Goal: Task Accomplishment & Management: Manage account settings

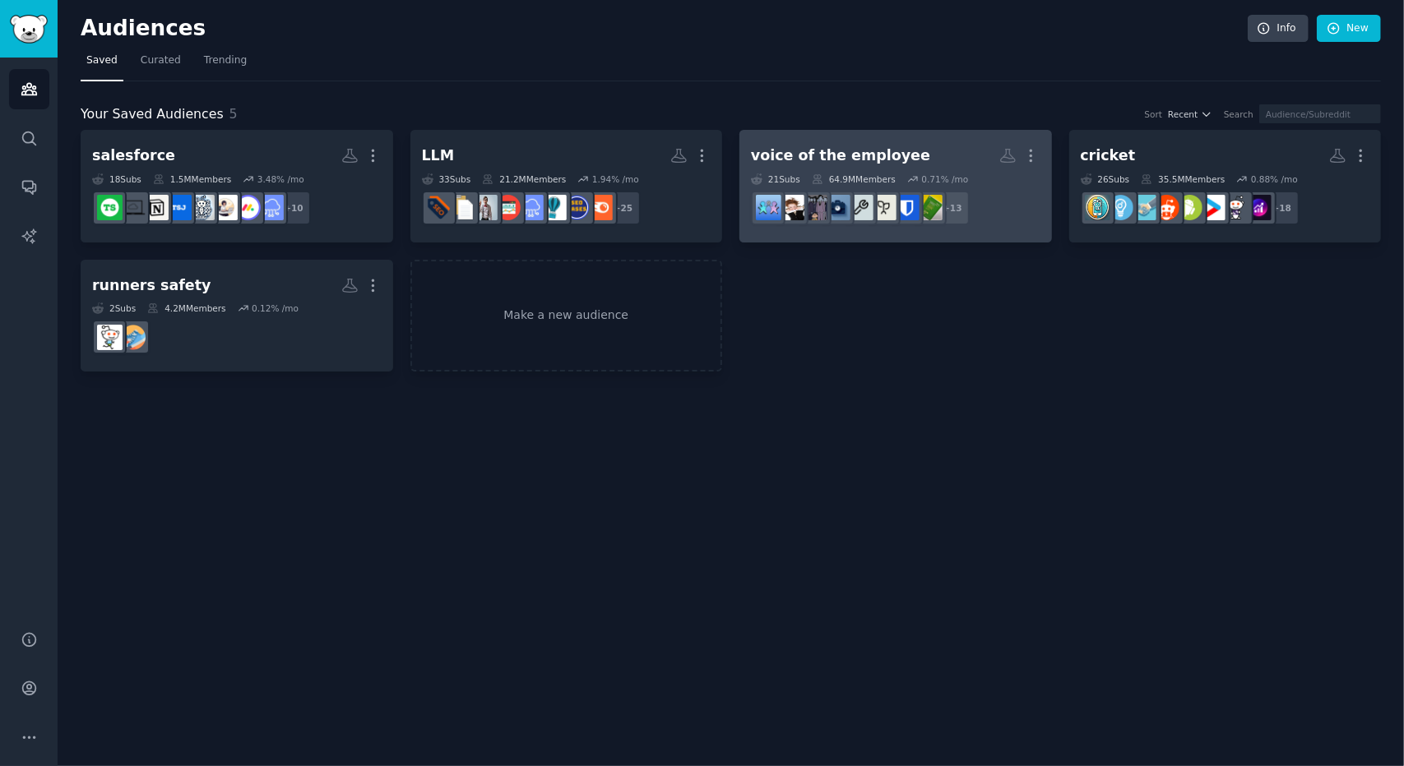
click at [862, 152] on div "voice of the employee" at bounding box center [840, 156] width 179 height 21
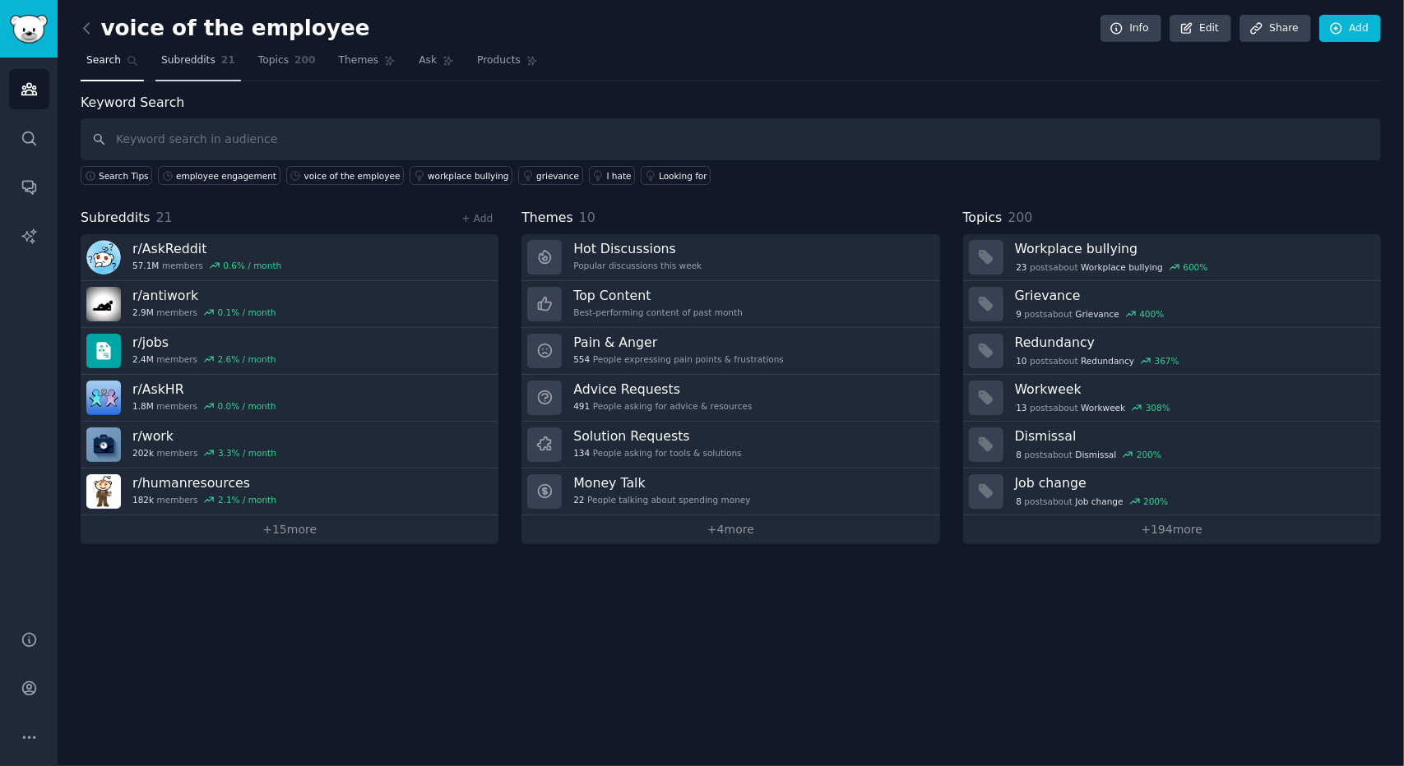
click at [173, 53] on span "Subreddits" at bounding box center [188, 60] width 54 height 15
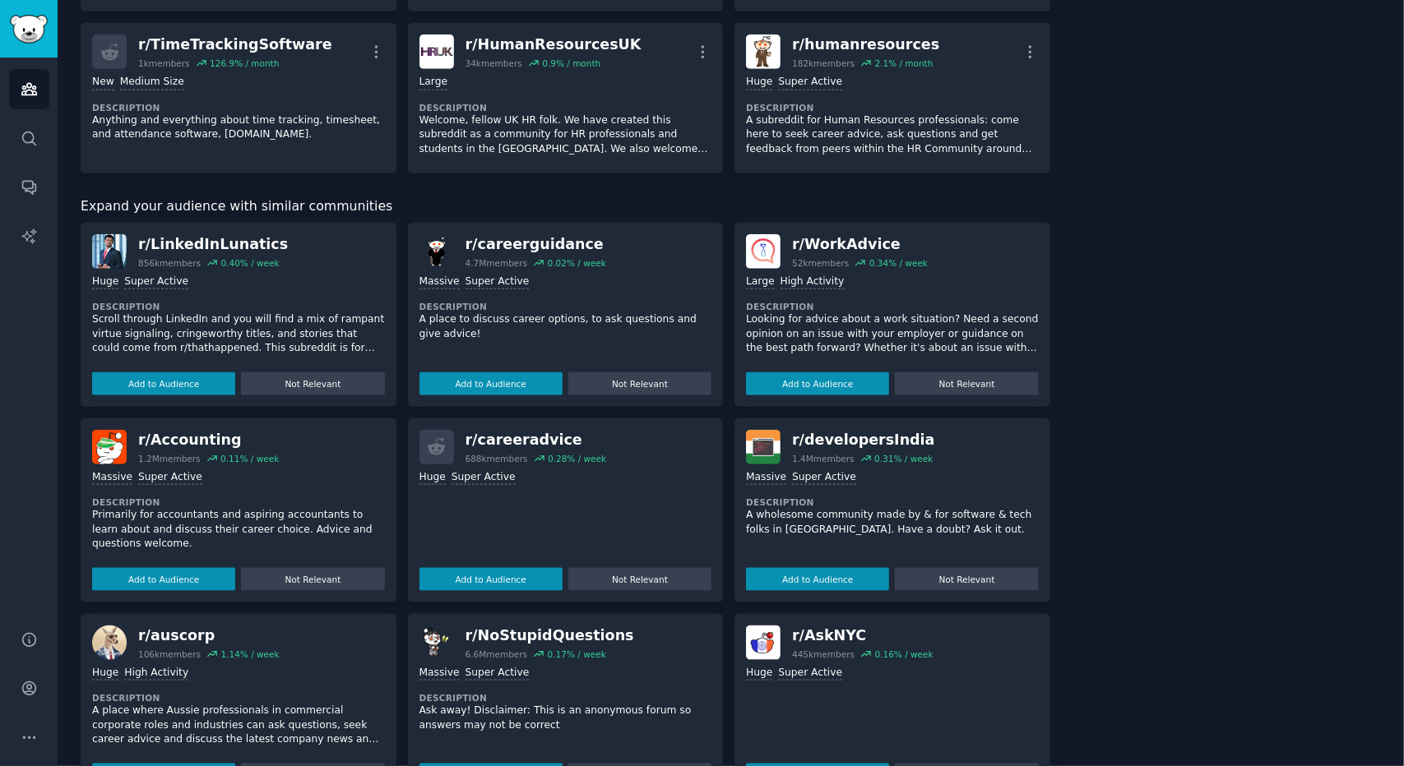
scroll to position [1069, 0]
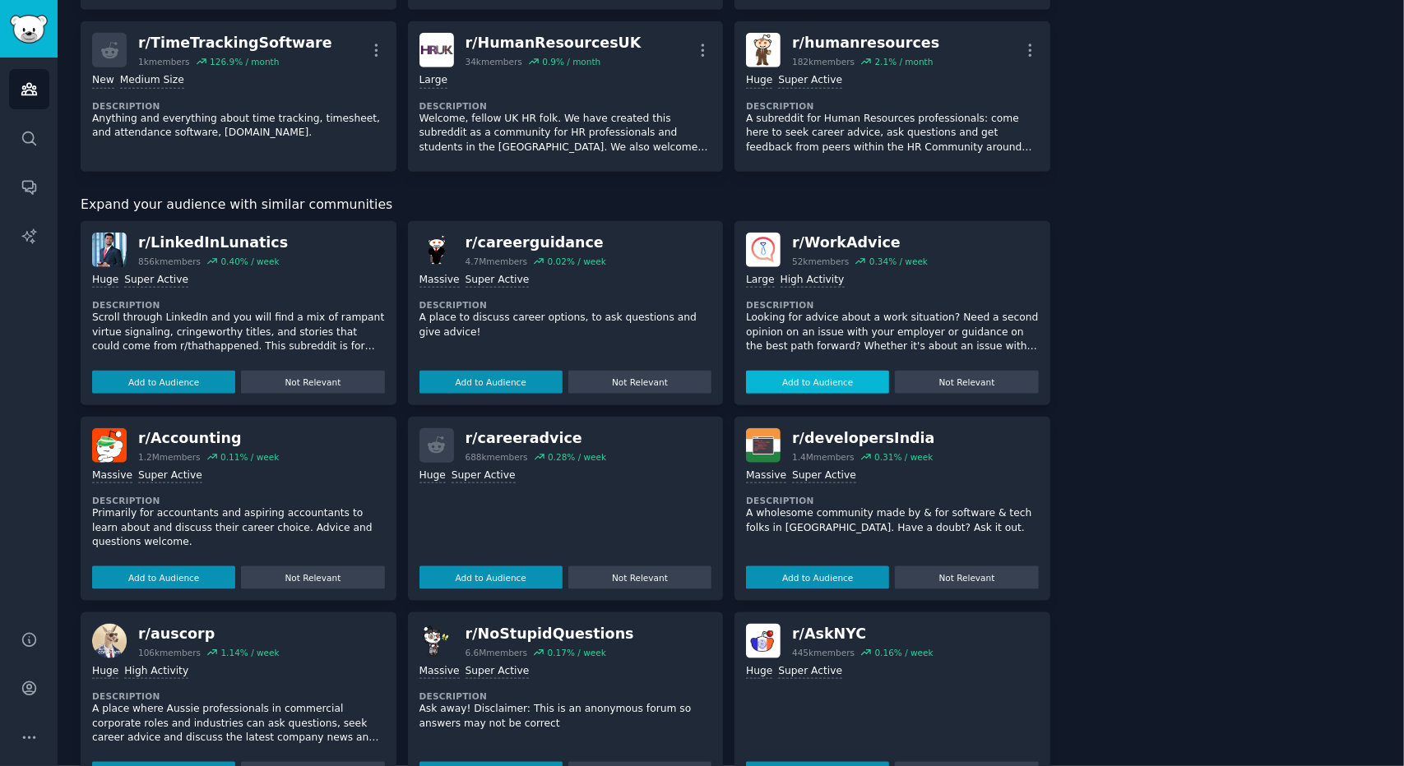
click at [796, 381] on button "Add to Audience" at bounding box center [817, 382] width 143 height 23
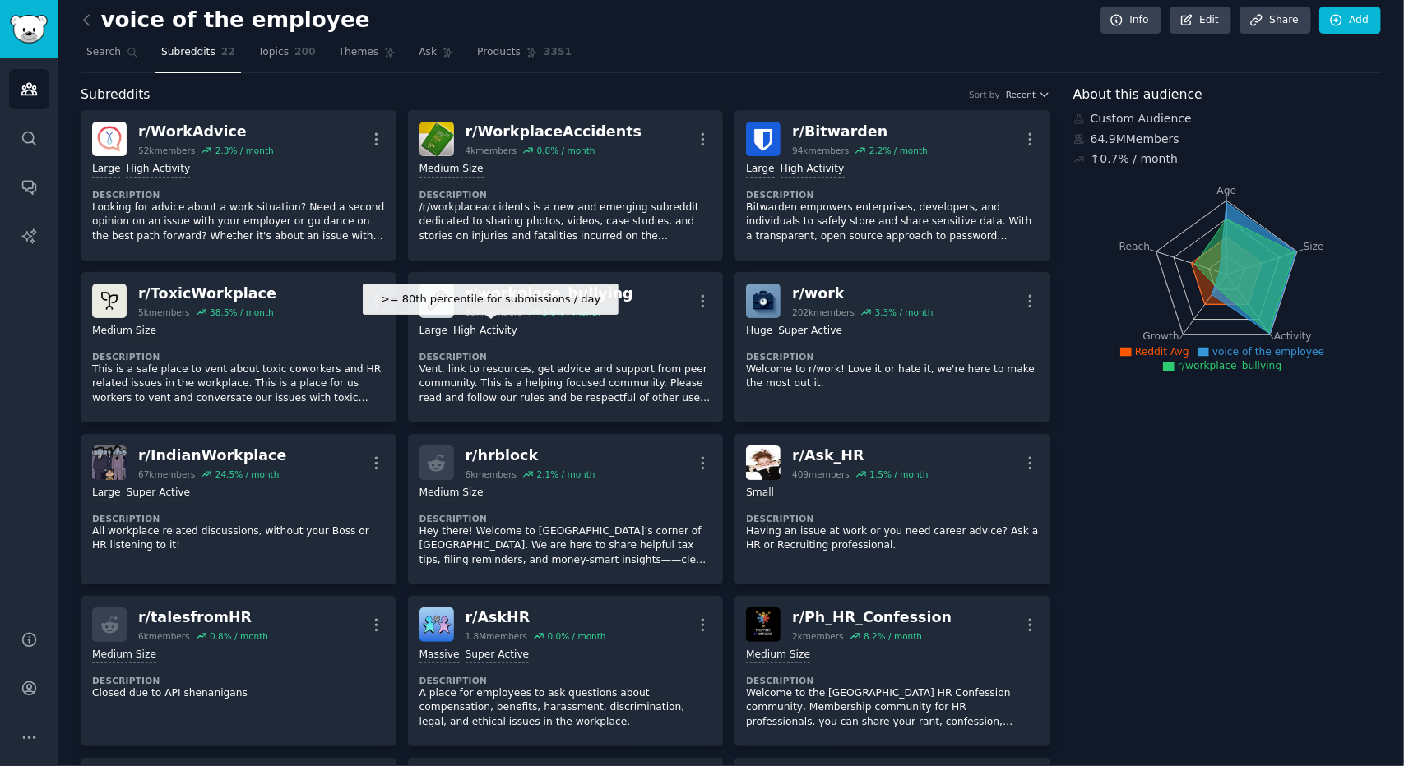
scroll to position [0, 0]
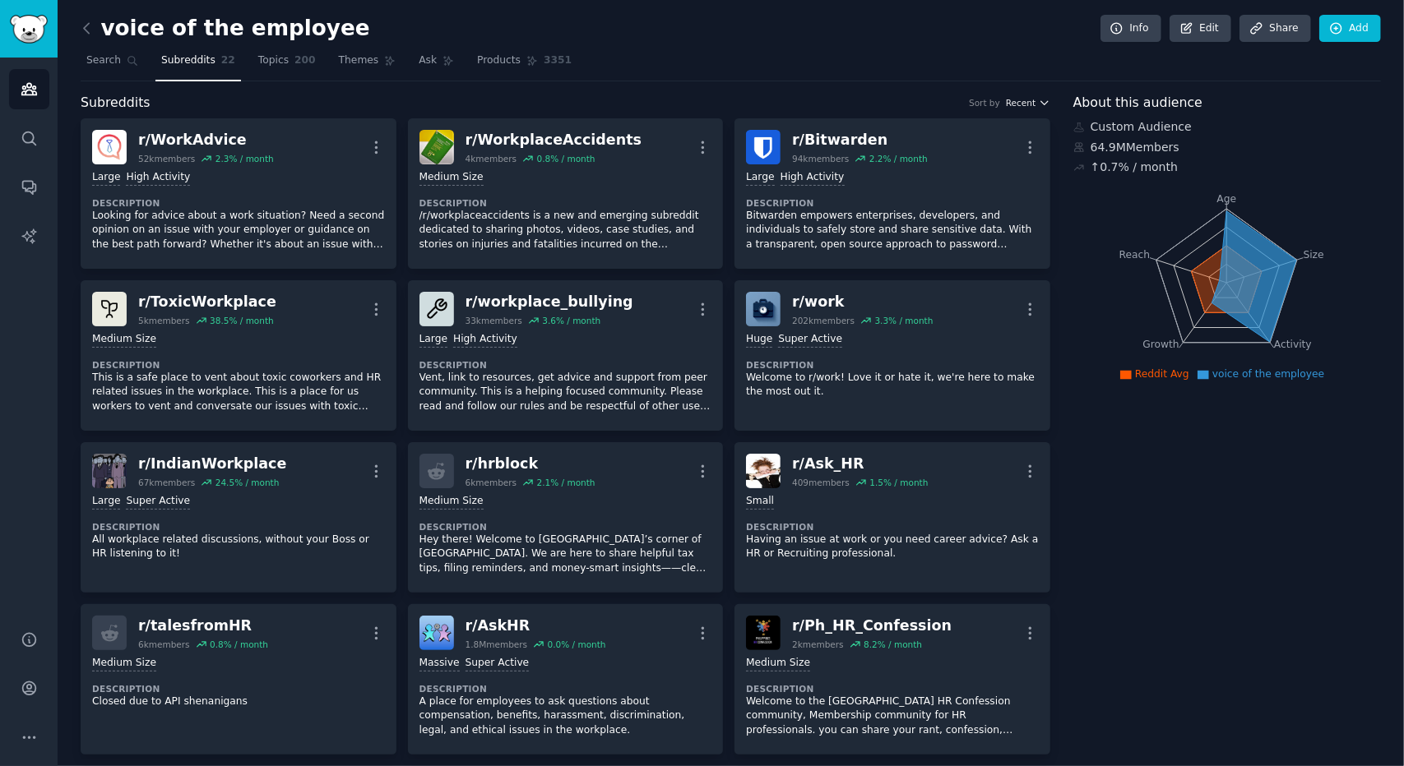
click at [1025, 103] on span "Recent" at bounding box center [1021, 103] width 30 height 12
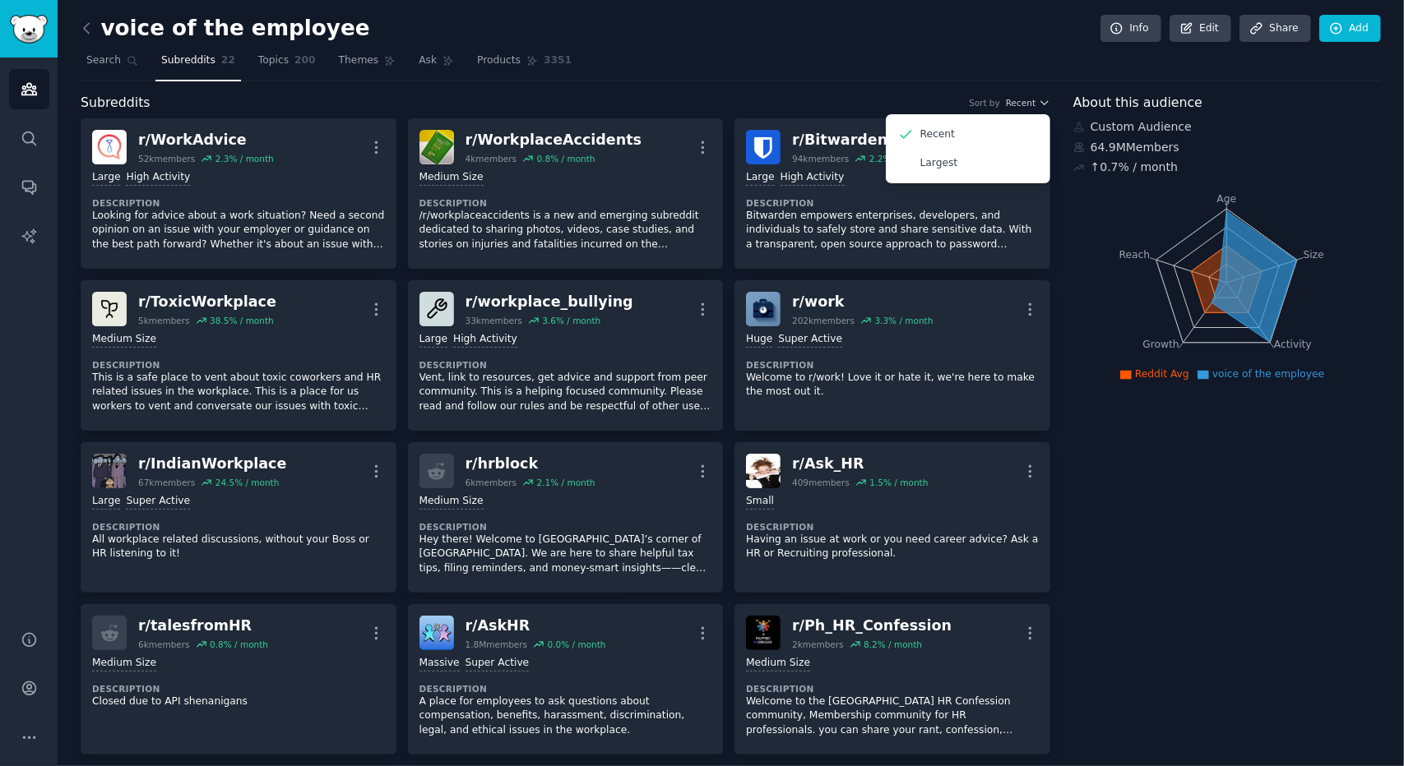
click at [903, 46] on div "voice of the employee Info Edit Share Add" at bounding box center [731, 32] width 1300 height 34
